Goal: Navigation & Orientation: Go to known website

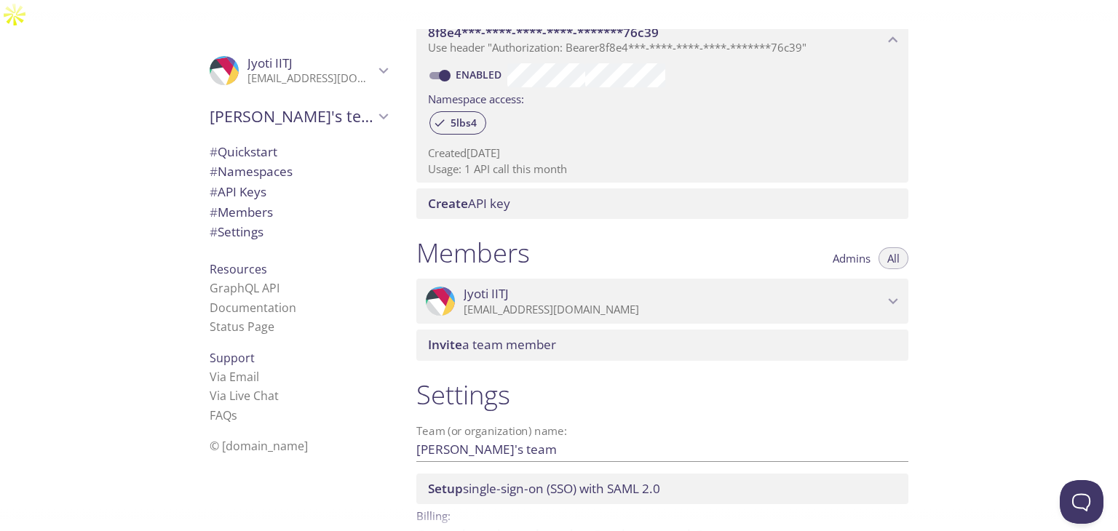
scroll to position [448, 0]
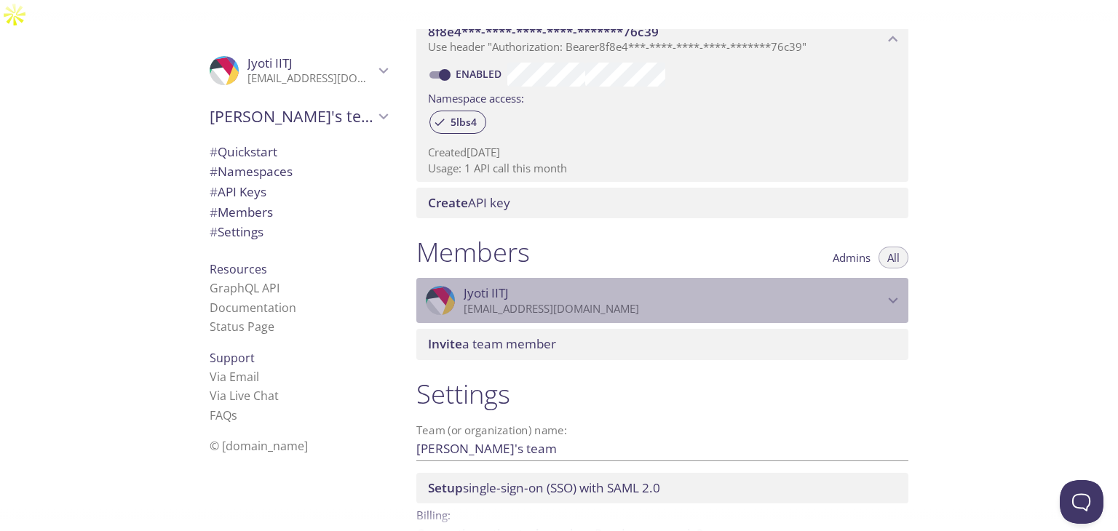
click at [896, 291] on icon "Jyoti IITJ" at bounding box center [892, 300] width 19 height 19
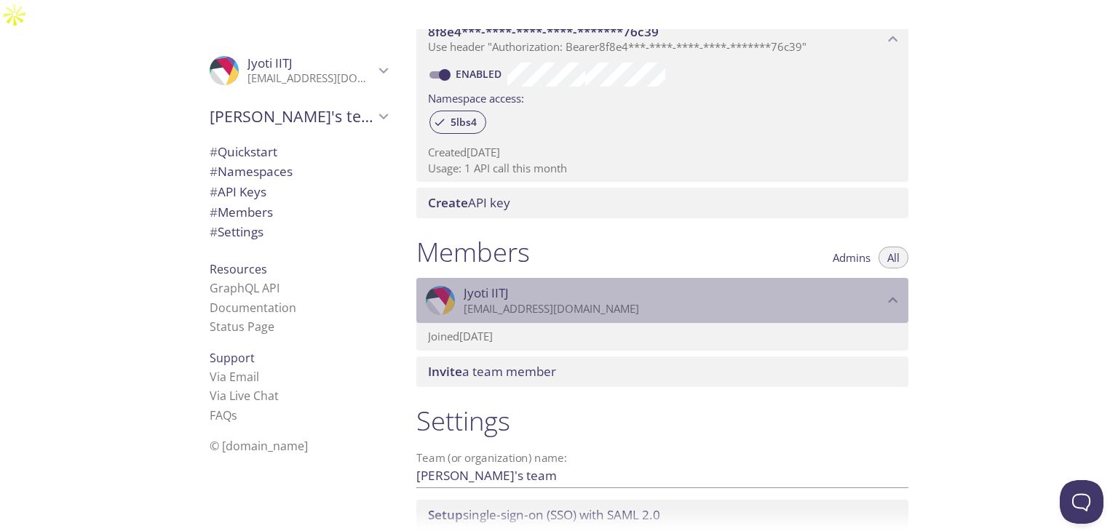
click at [896, 298] on icon "Jyoti IITJ" at bounding box center [892, 301] width 9 height 6
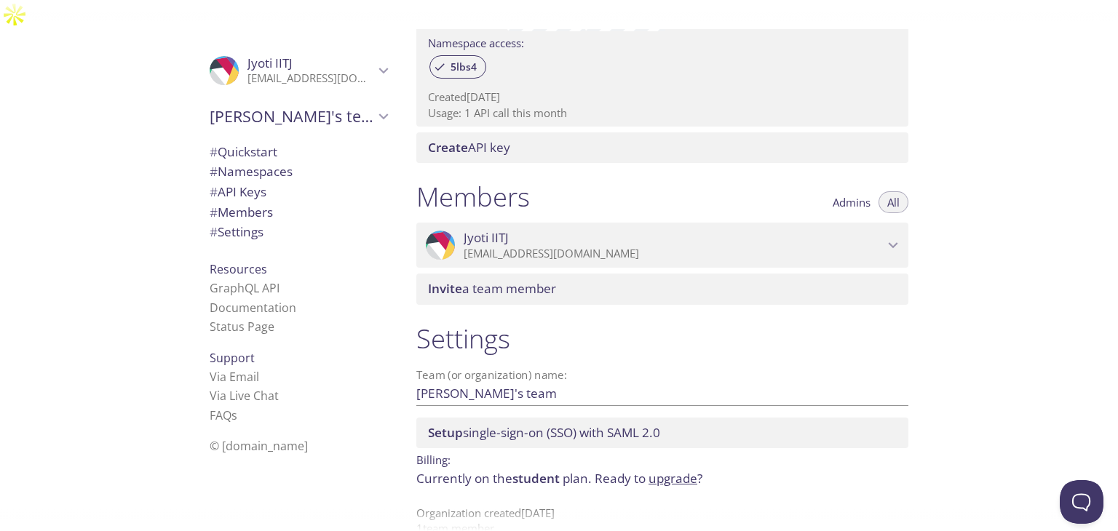
scroll to position [0, 0]
